Goal: Information Seeking & Learning: Learn about a topic

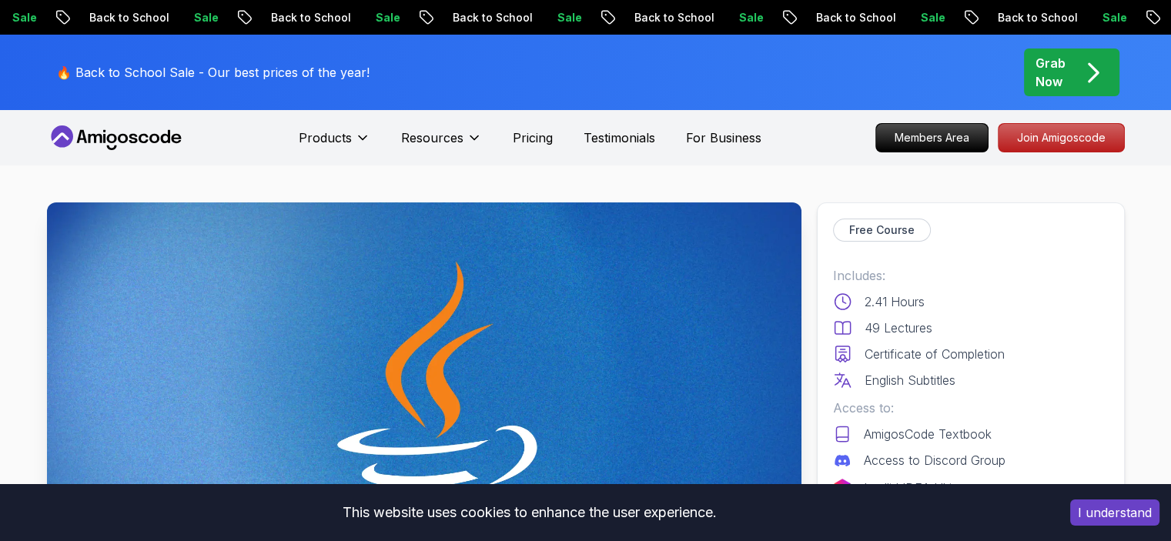
click at [152, 131] on icon at bounding box center [116, 137] width 139 height 25
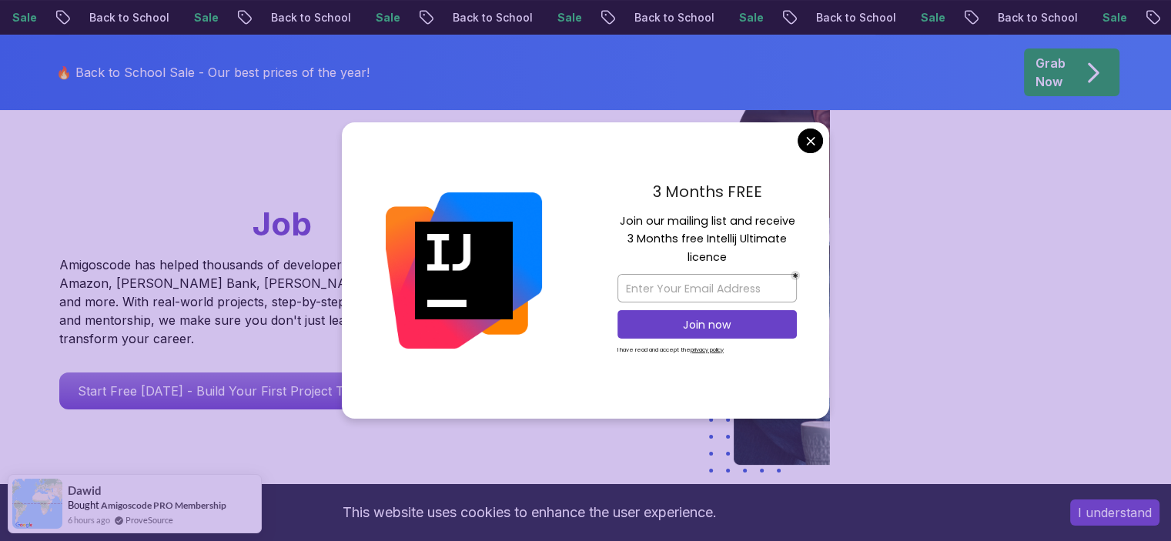
scroll to position [232, 0]
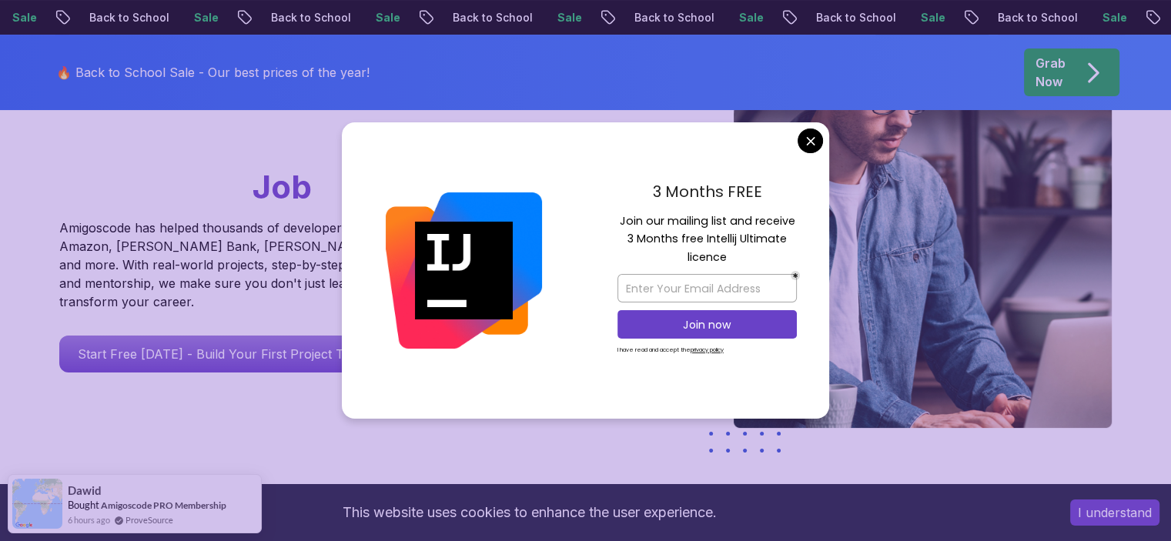
click at [825, 141] on div "3 Months FREE Join our mailing list and receive 3 Months free Intellij Ultimate…" at bounding box center [707, 270] width 244 height 297
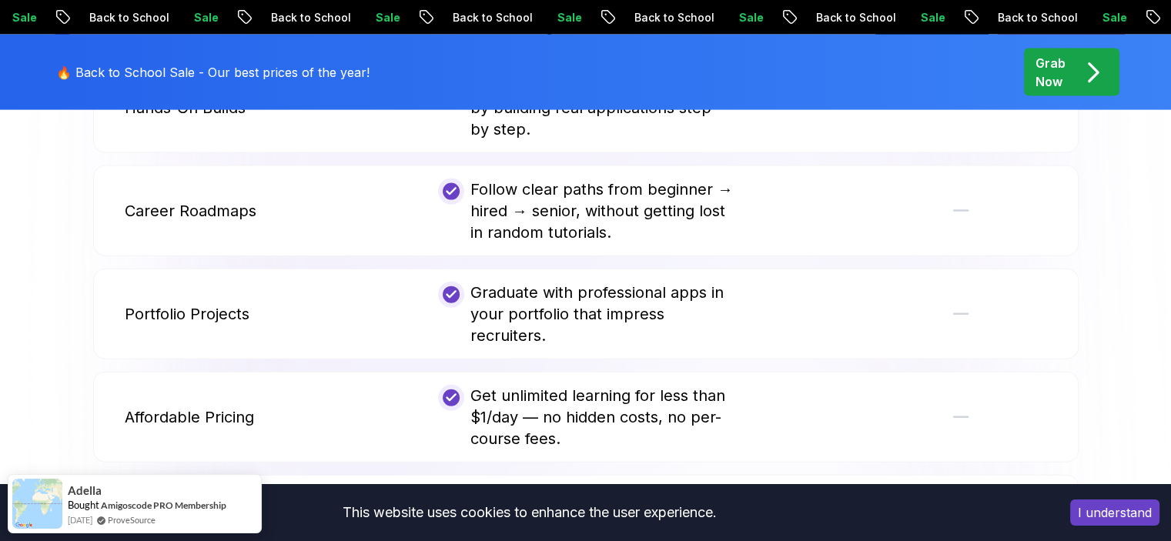
scroll to position [3446, 0]
drag, startPoint x: 48, startPoint y: 297, endPoint x: 75, endPoint y: 150, distance: 149.6
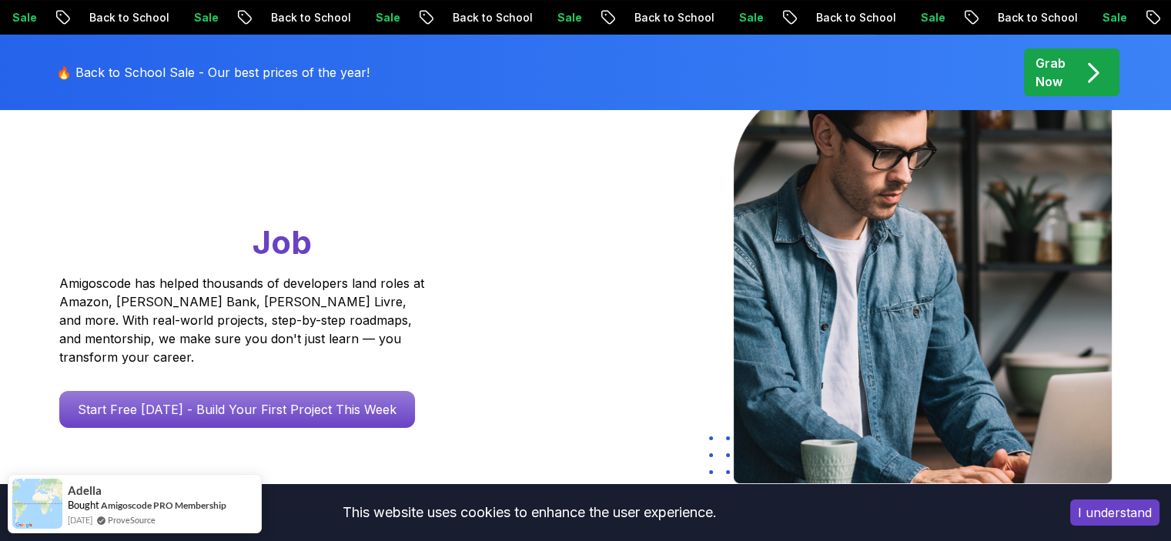
scroll to position [0, 0]
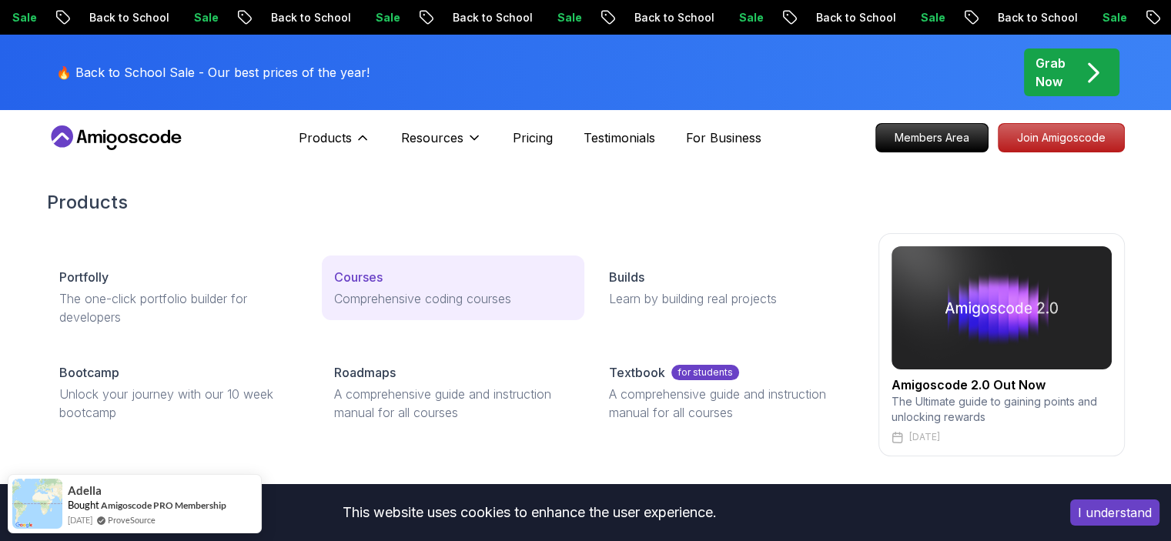
click at [359, 278] on p "Courses" at bounding box center [358, 277] width 48 height 18
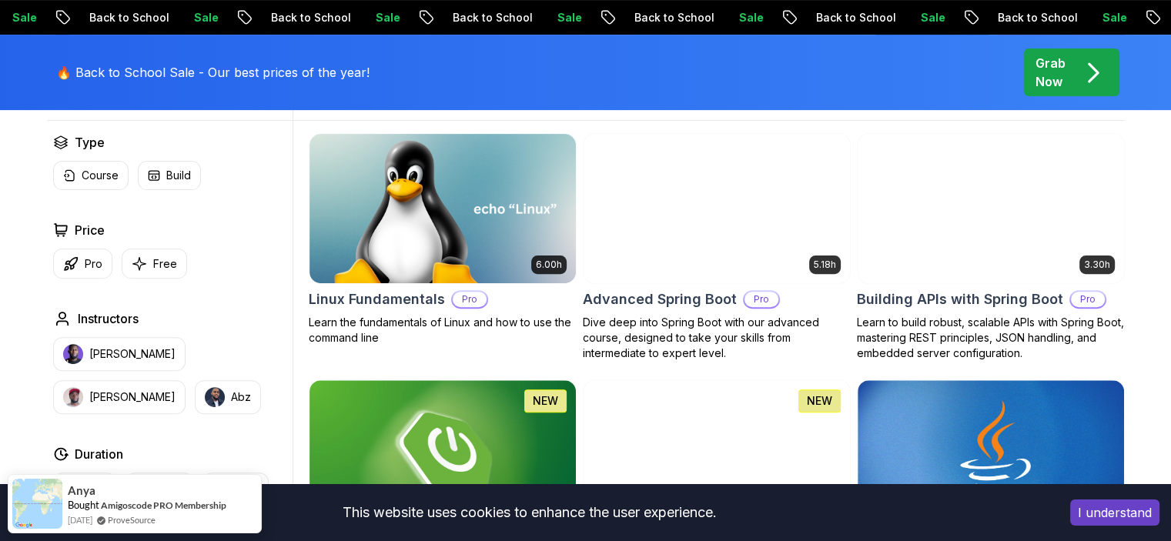
scroll to position [470, 0]
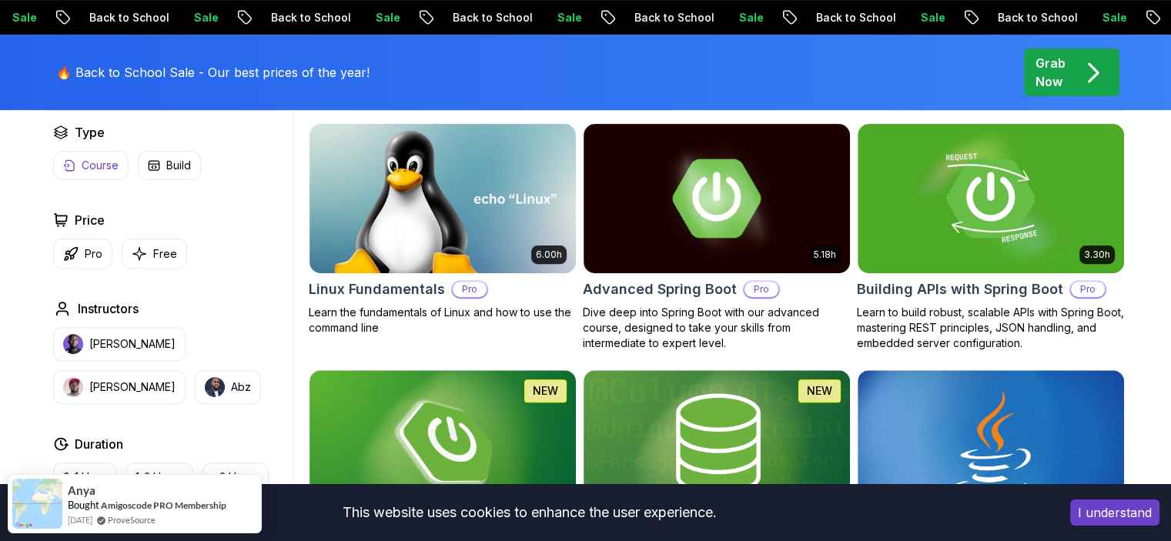
click at [82, 259] on button "Pro" at bounding box center [82, 254] width 59 height 30
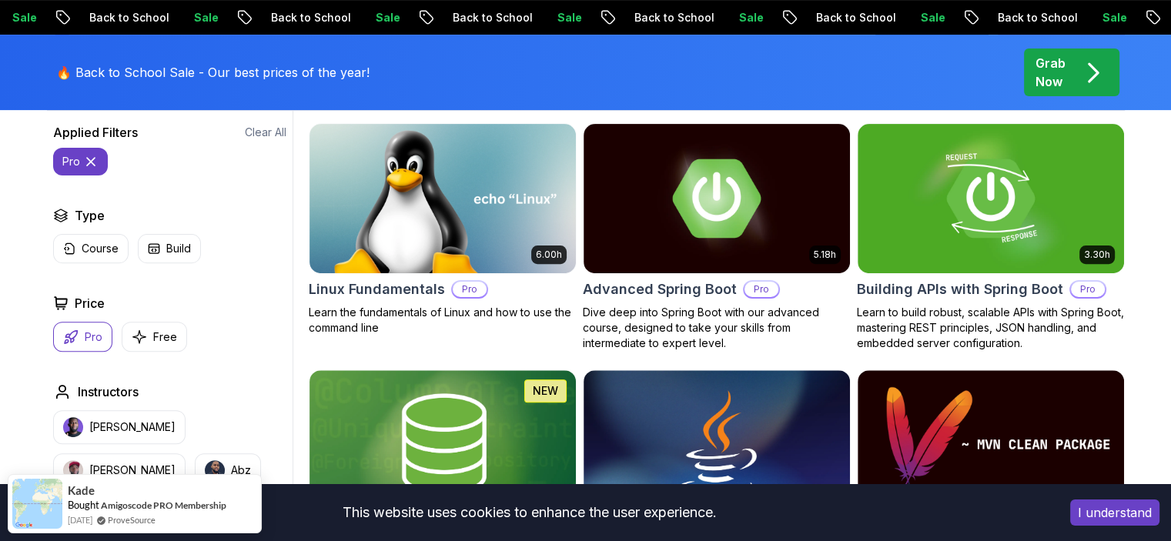
click at [90, 160] on icon at bounding box center [91, 162] width 8 height 8
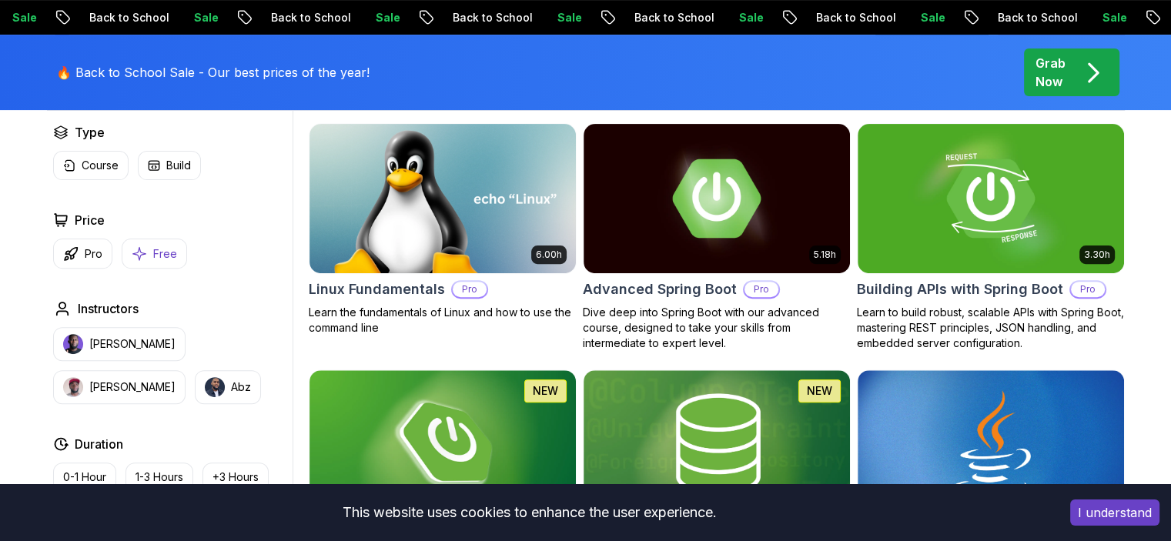
click at [140, 259] on icon "button" at bounding box center [139, 254] width 15 height 16
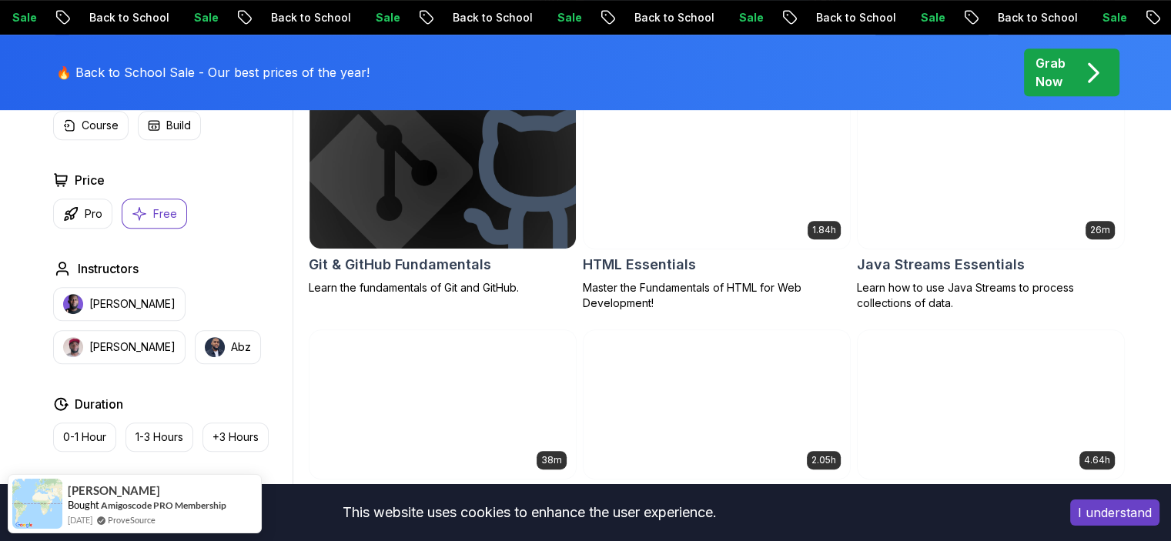
scroll to position [764, 0]
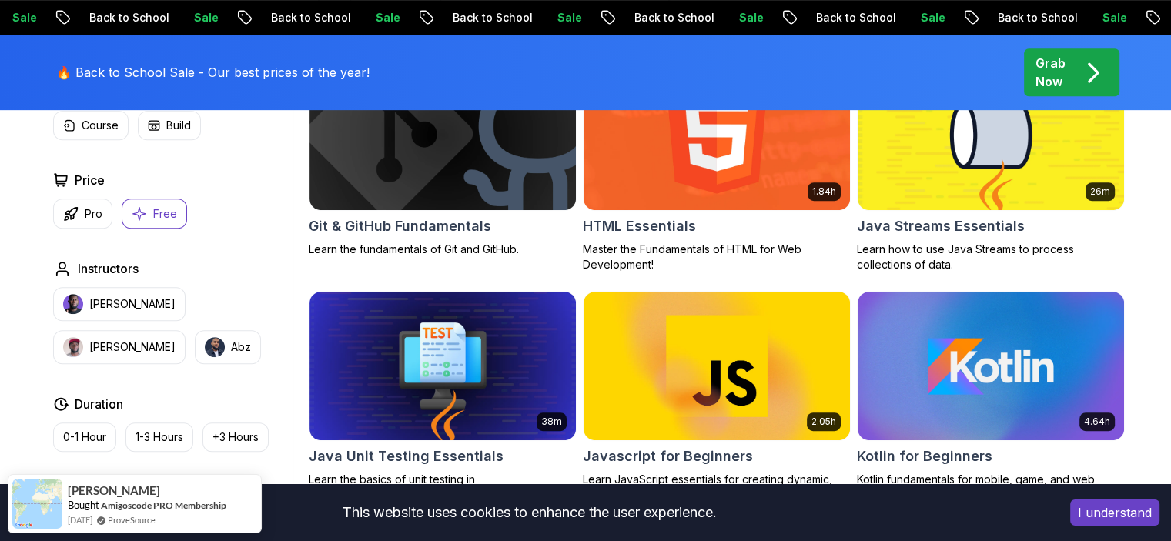
drag, startPoint x: 236, startPoint y: 264, endPoint x: 237, endPoint y: 119, distance: 144.7
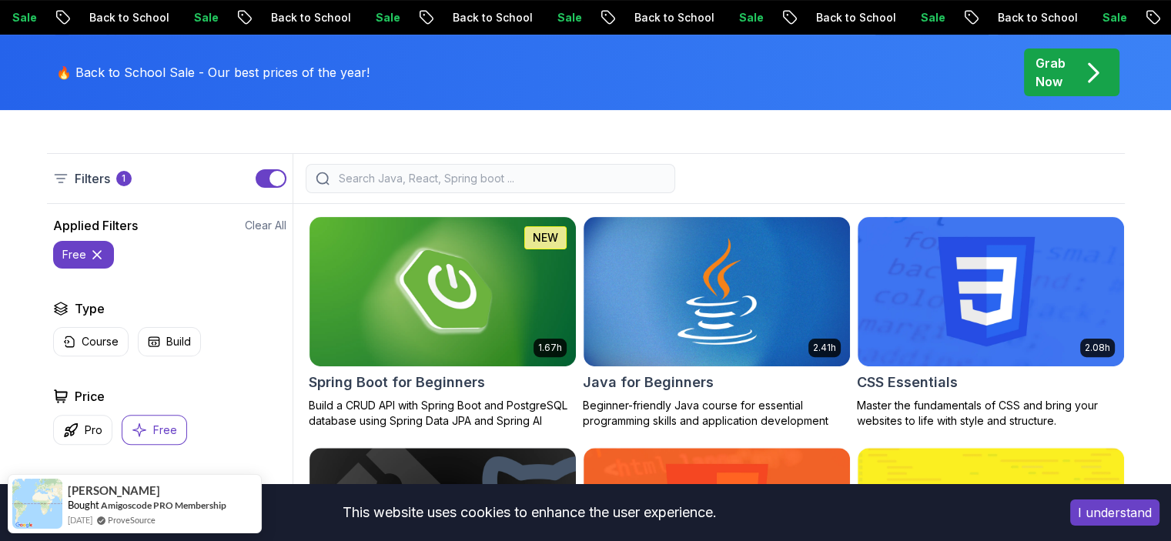
scroll to position [434, 0]
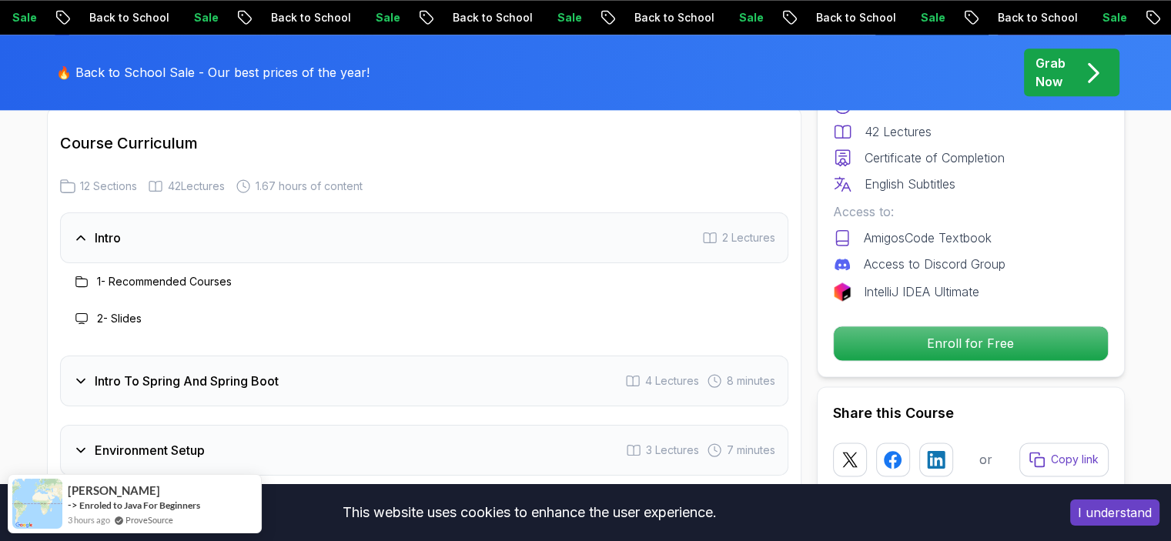
scroll to position [1932, 0]
click at [105, 228] on h3 "Intro" at bounding box center [108, 237] width 26 height 18
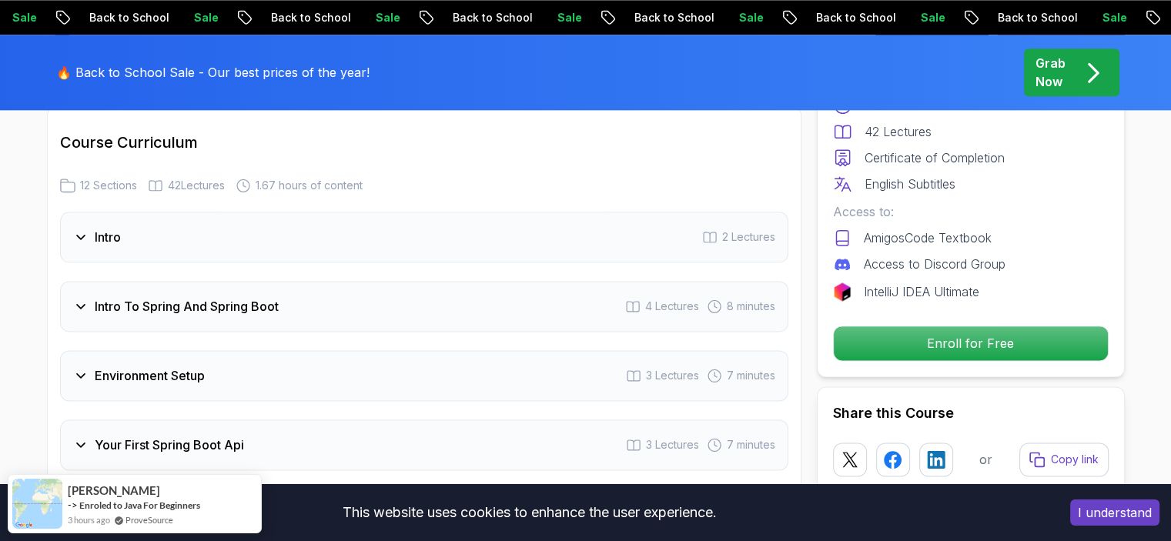
drag, startPoint x: 22, startPoint y: 261, endPoint x: 25, endPoint y: 296, distance: 35.5
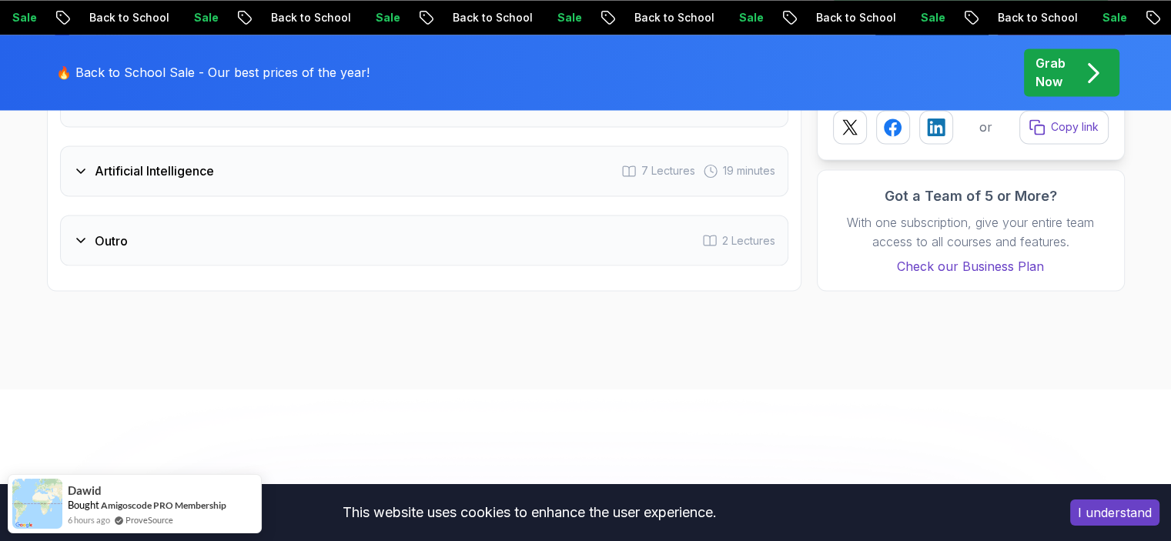
scroll to position [2691, 0]
click at [96, 230] on h3 "Outro" at bounding box center [111, 239] width 33 height 18
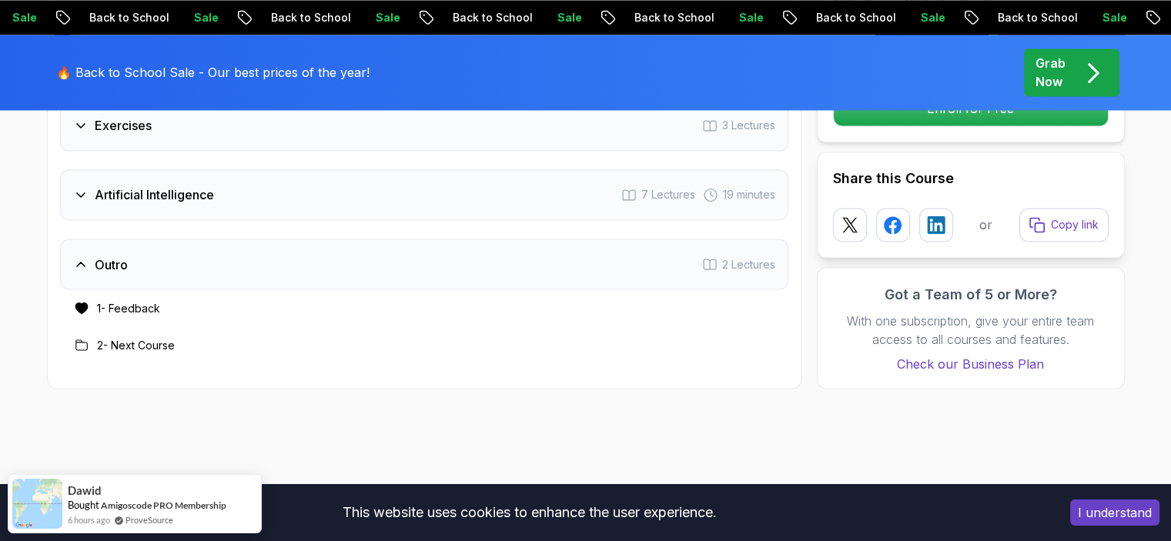
scroll to position [2634, 0]
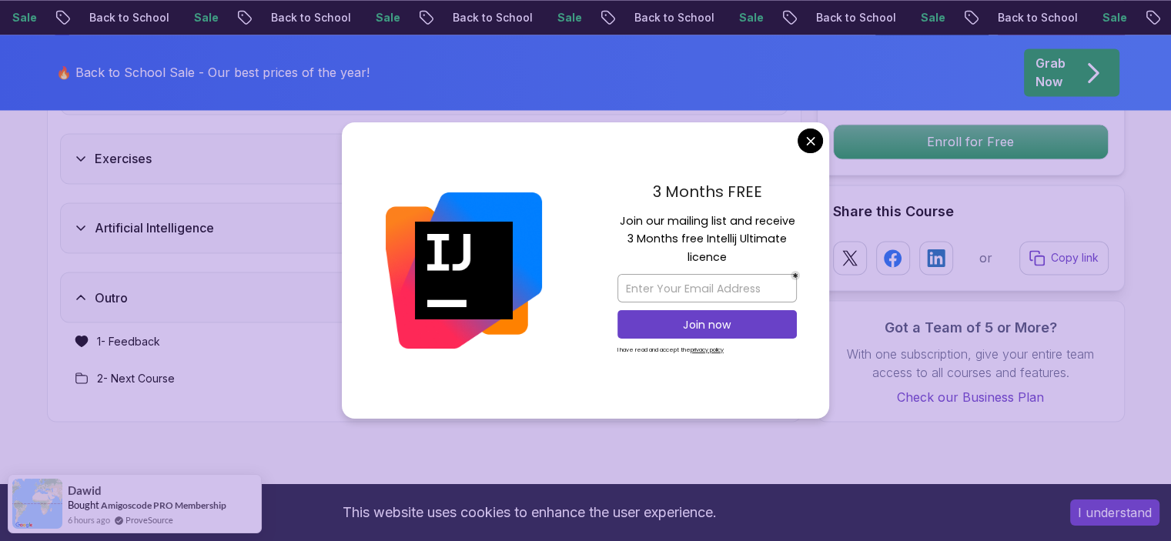
click at [142, 219] on div "Artificial Intelligence 7 Lectures 19 minutes" at bounding box center [424, 227] width 728 height 51
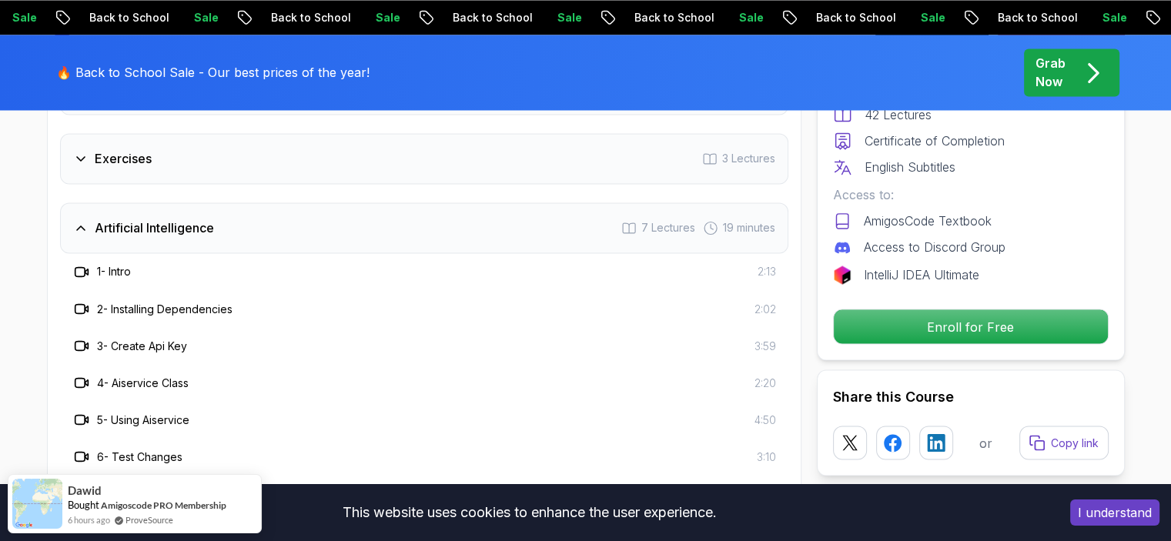
click at [150, 219] on h3 "Artificial Intelligence" at bounding box center [154, 228] width 119 height 18
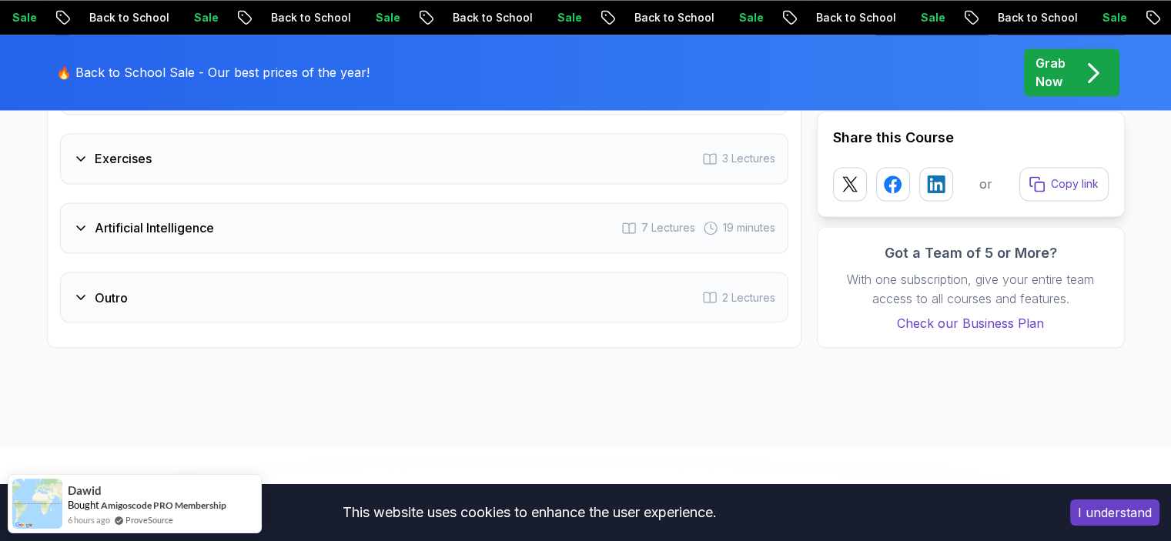
drag, startPoint x: 9, startPoint y: 296, endPoint x: 28, endPoint y: 178, distance: 119.2
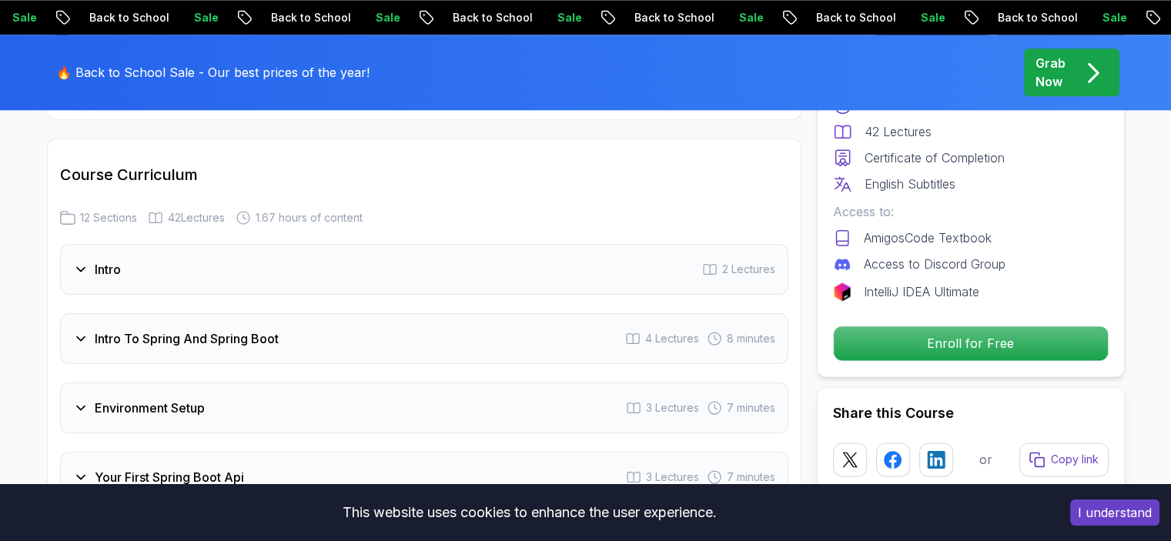
click at [111, 260] on h3 "Intro" at bounding box center [108, 269] width 26 height 18
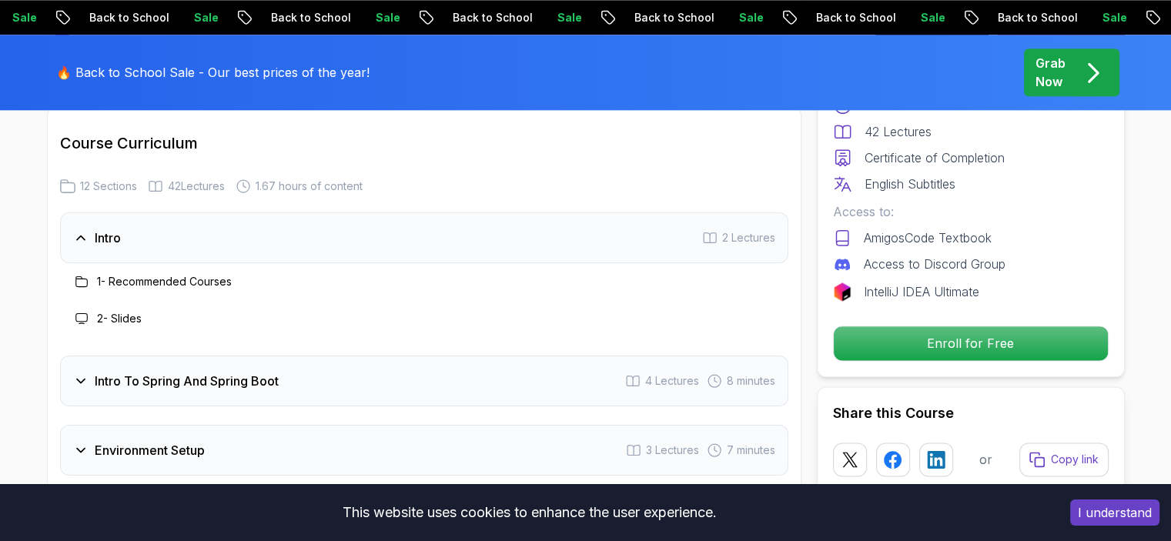
scroll to position [1939, 0]
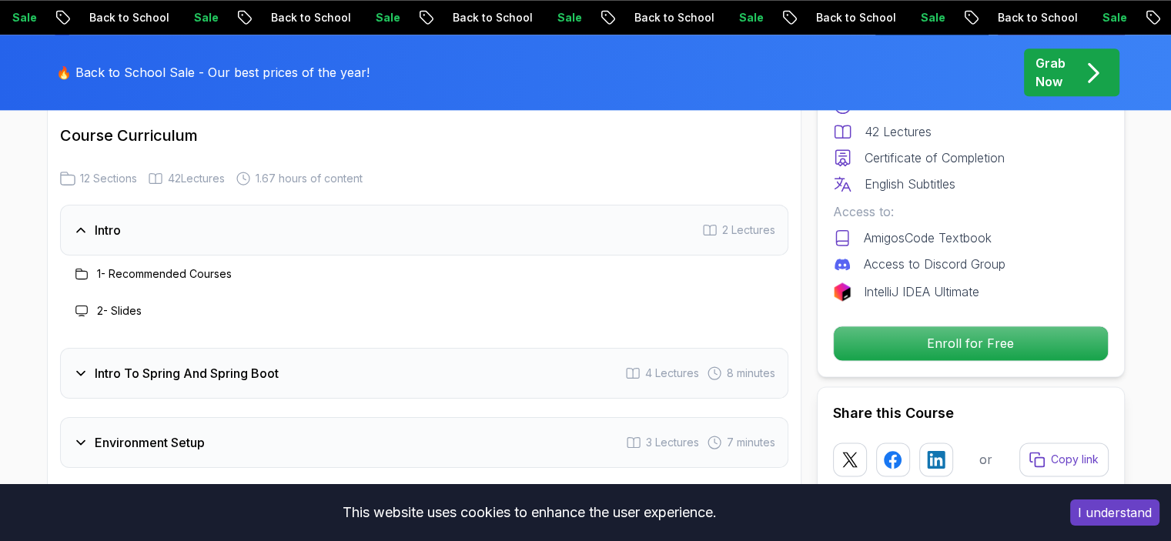
click at [142, 366] on div "Intro To Spring And Spring Boot 4 Lectures 8 minutes" at bounding box center [424, 373] width 728 height 51
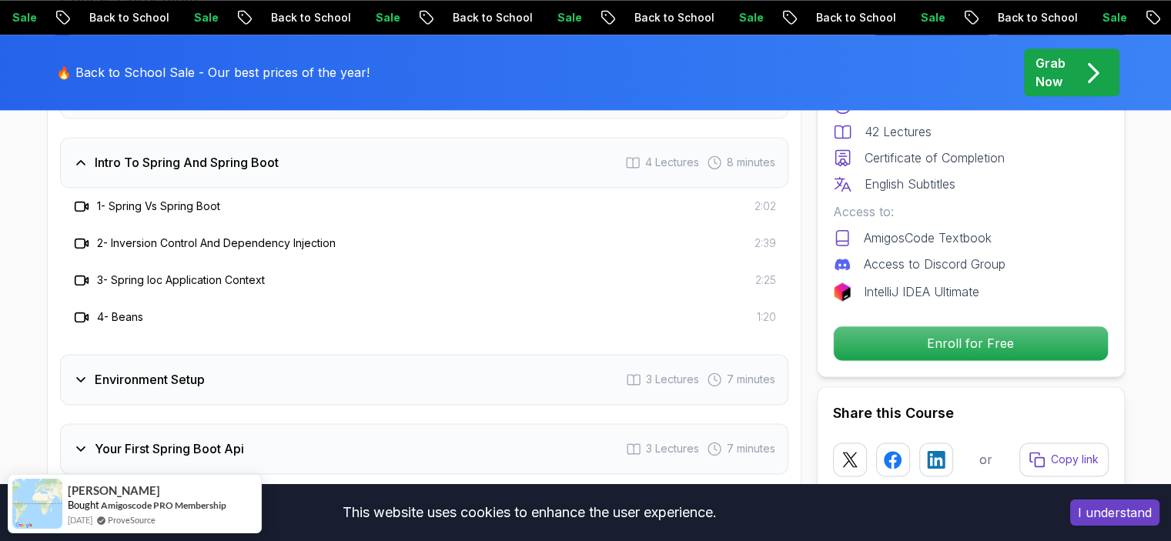
scroll to position [2117, 0]
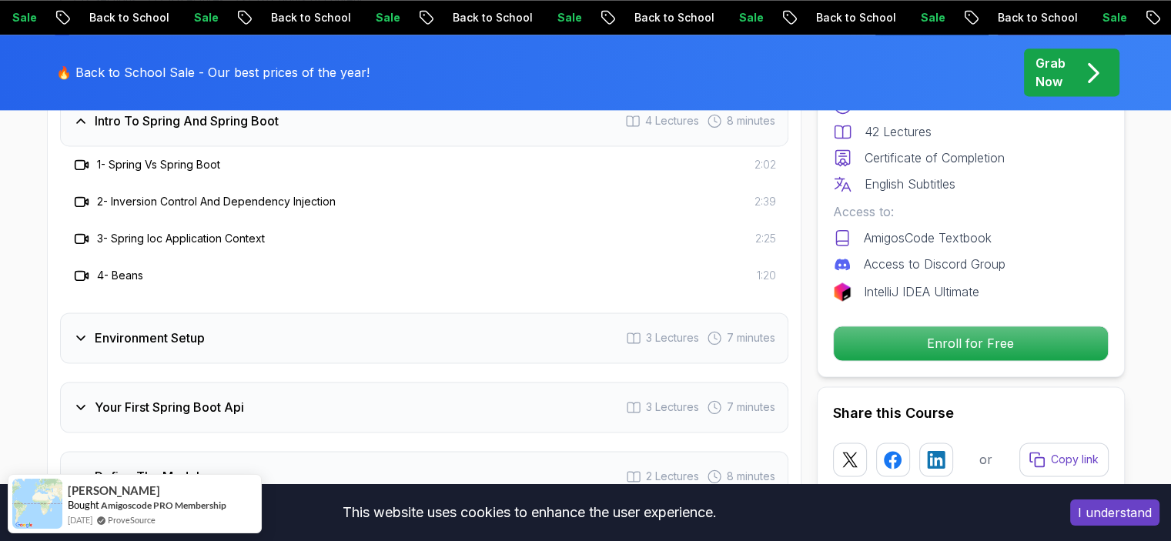
click at [87, 330] on icon at bounding box center [80, 337] width 15 height 15
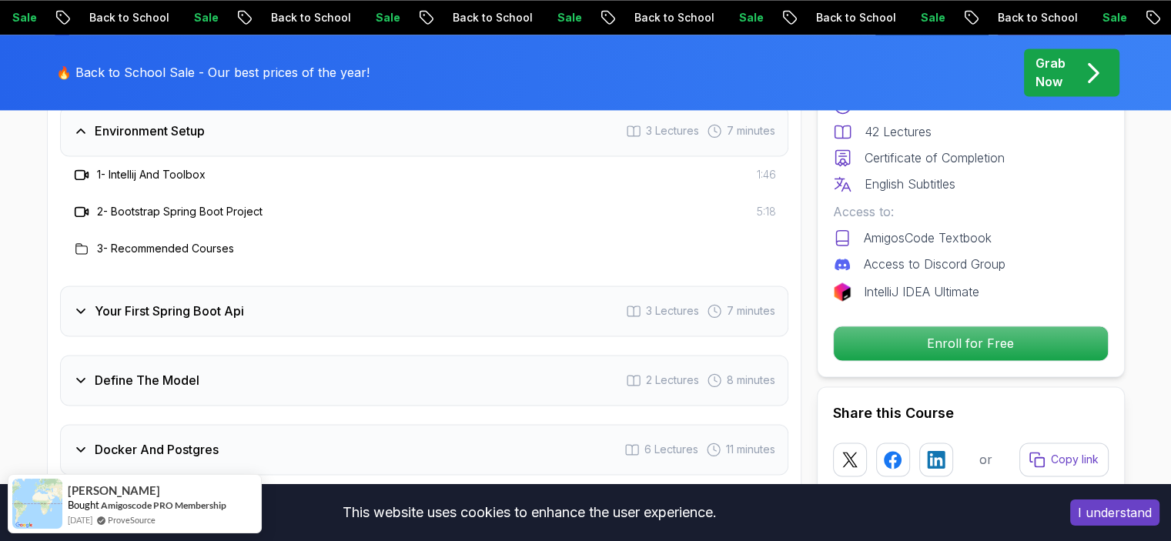
scroll to position [2190, 0]
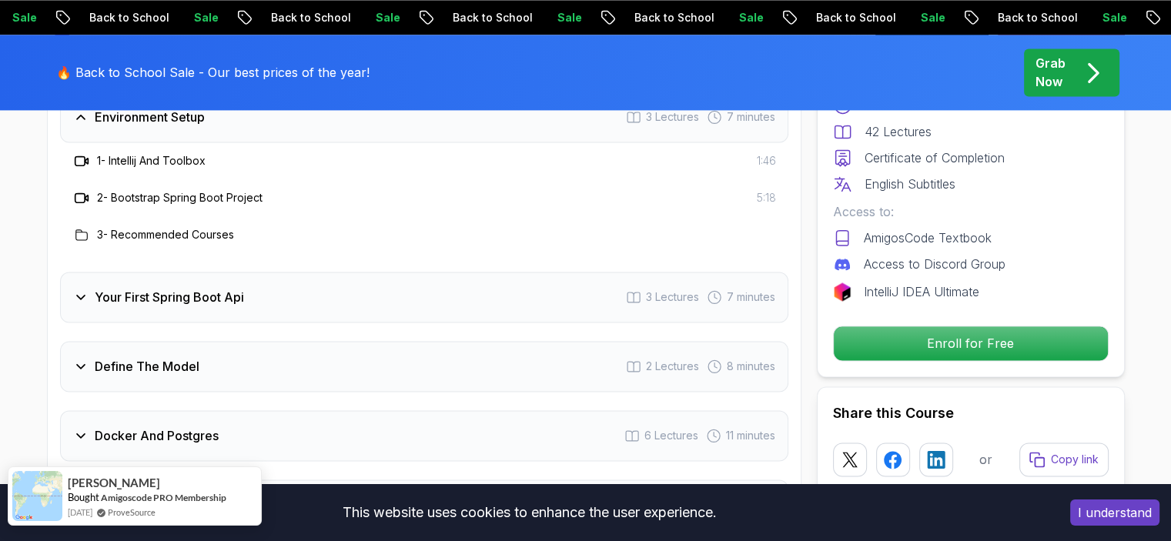
click at [55, 493] on img at bounding box center [37, 496] width 50 height 50
click at [87, 498] on span "Bought" at bounding box center [84, 497] width 32 height 12
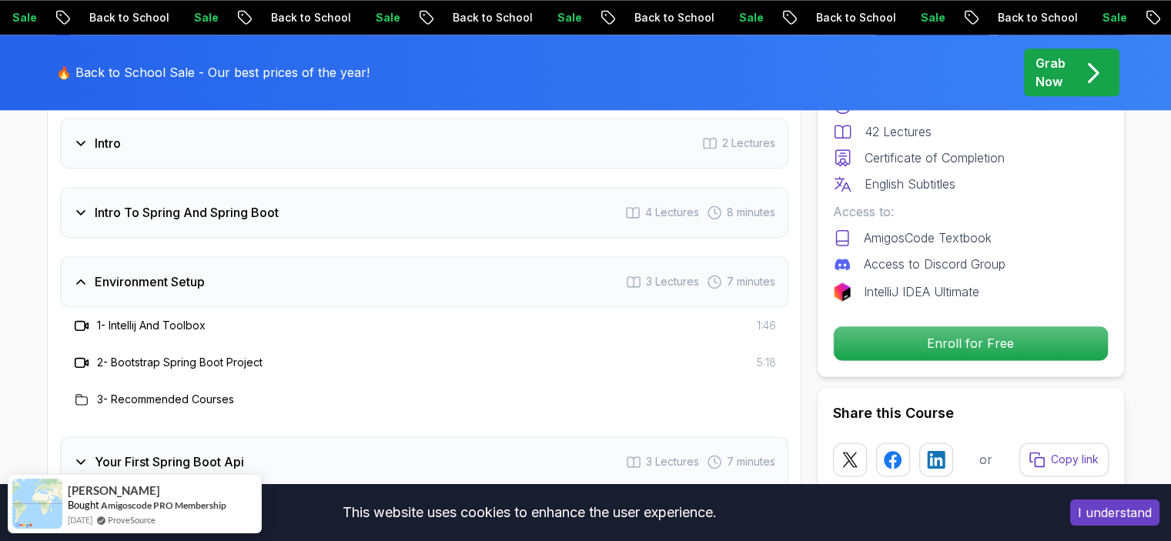
scroll to position [2081, 0]
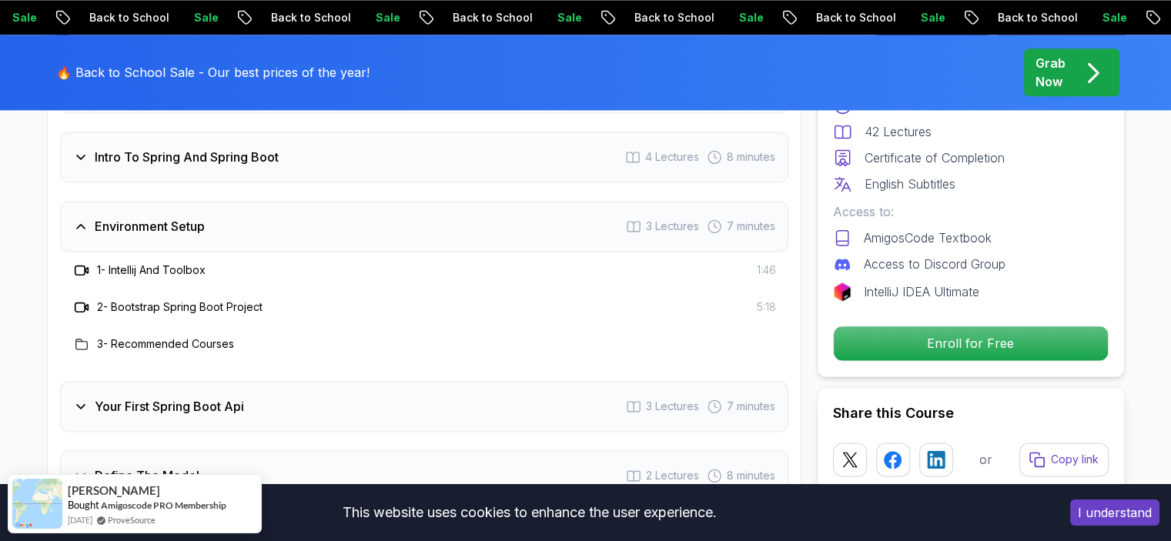
click at [1121, 520] on button "I understand" at bounding box center [1114, 512] width 89 height 26
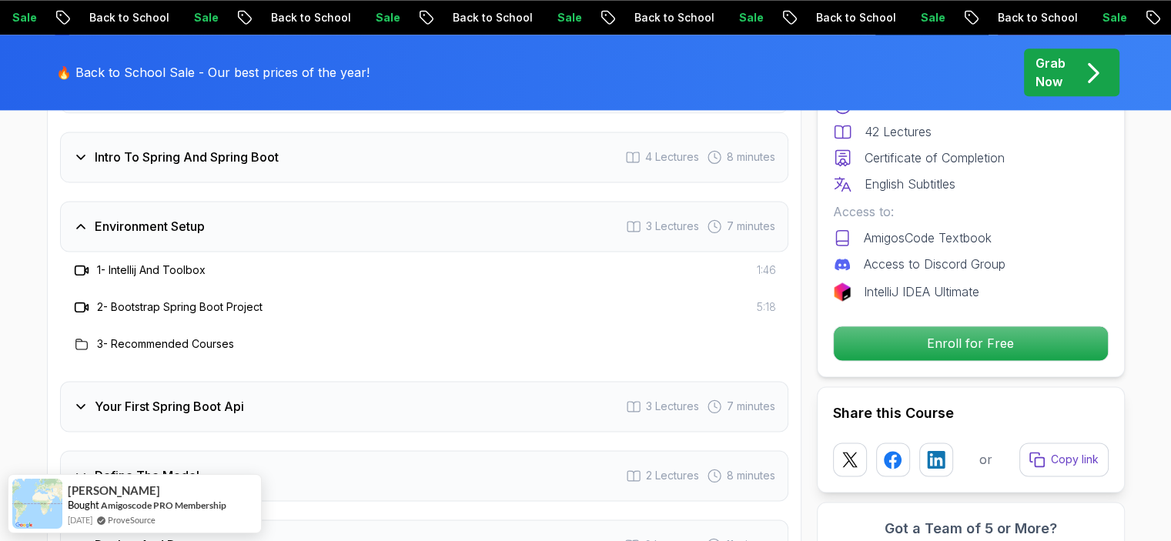
click at [115, 397] on h3 "Your First Spring Boot Api" at bounding box center [169, 406] width 149 height 18
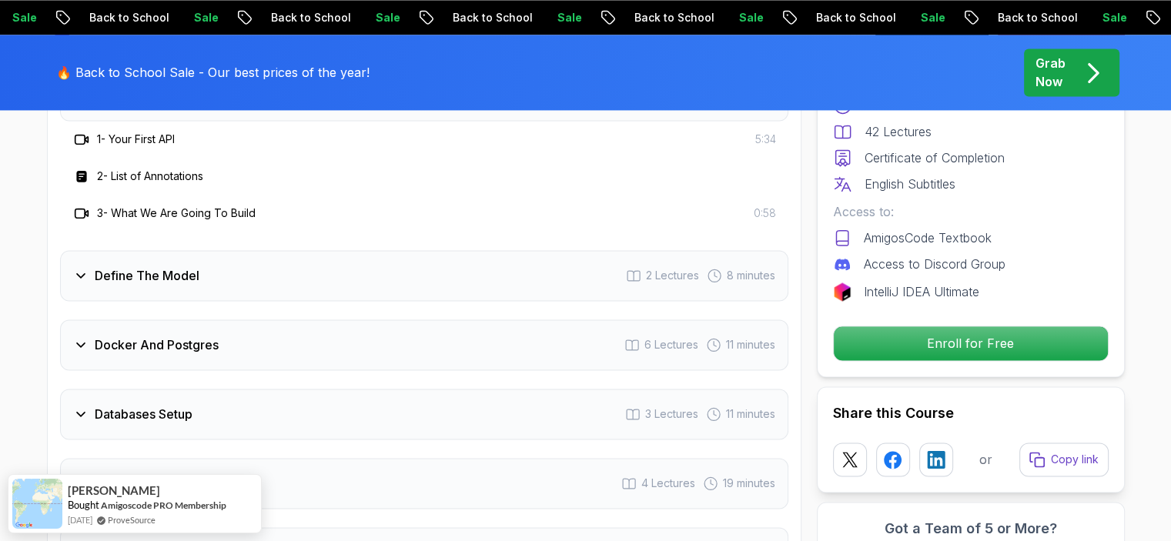
click at [125, 261] on div "Define The Model 2 Lectures 8 minutes" at bounding box center [424, 275] width 728 height 51
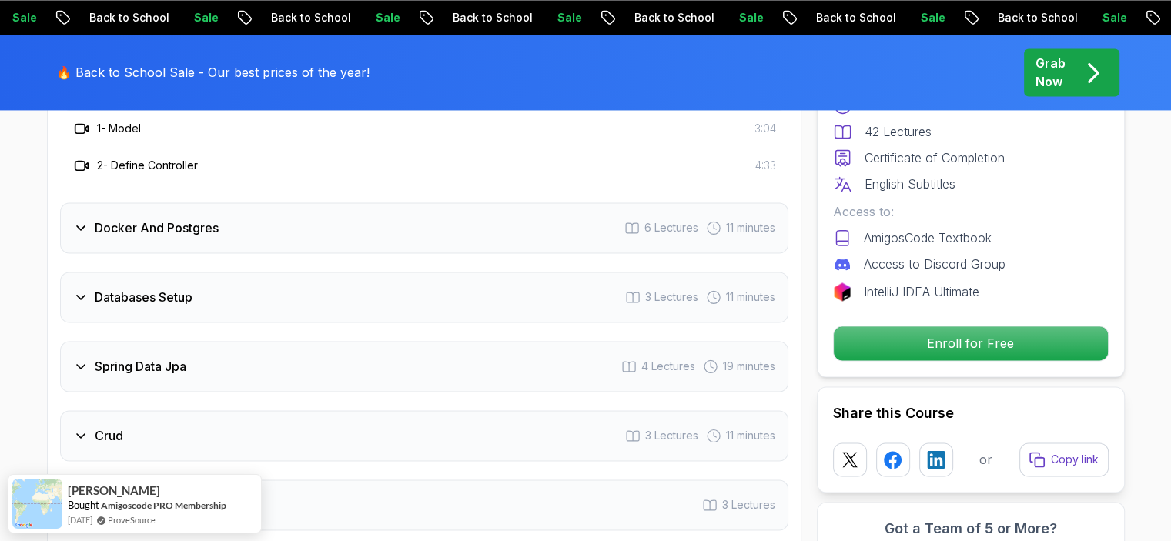
scroll to position [2376, 0]
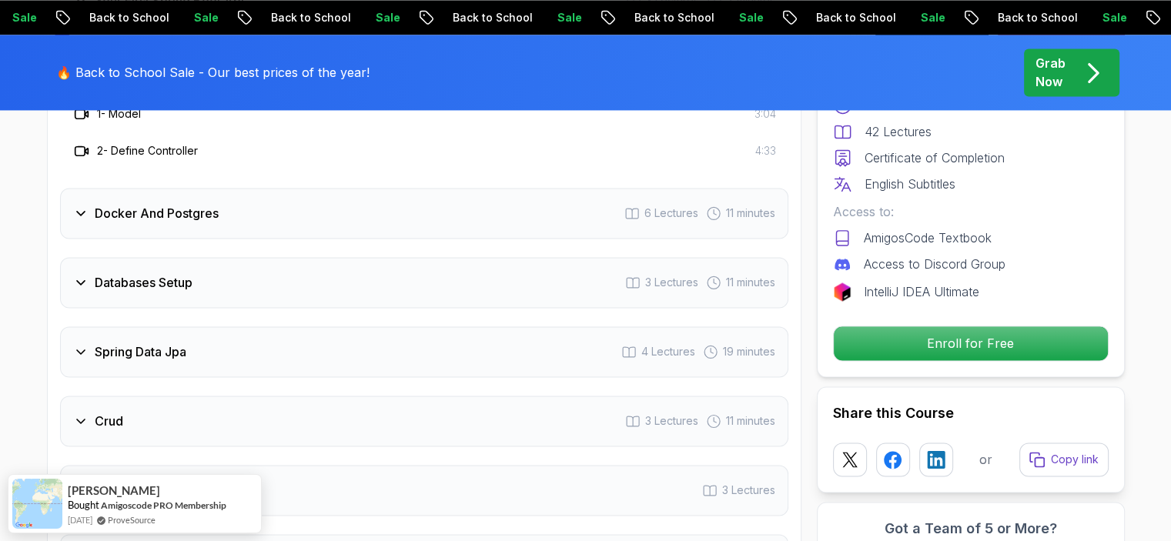
click at [128, 273] on h3 "Databases Setup" at bounding box center [144, 282] width 98 height 18
